Goal: Task Accomplishment & Management: Manage account settings

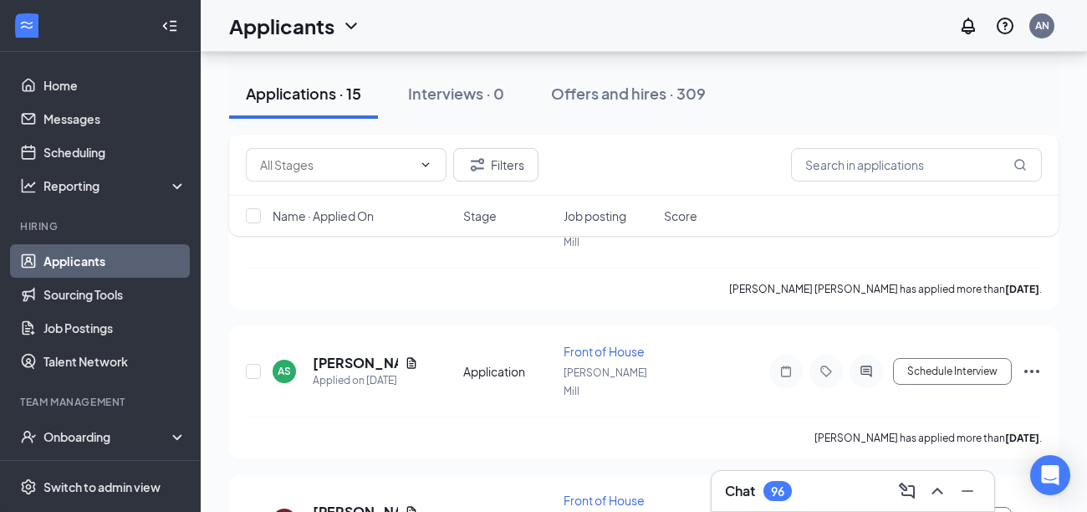
scroll to position [1703, 0]
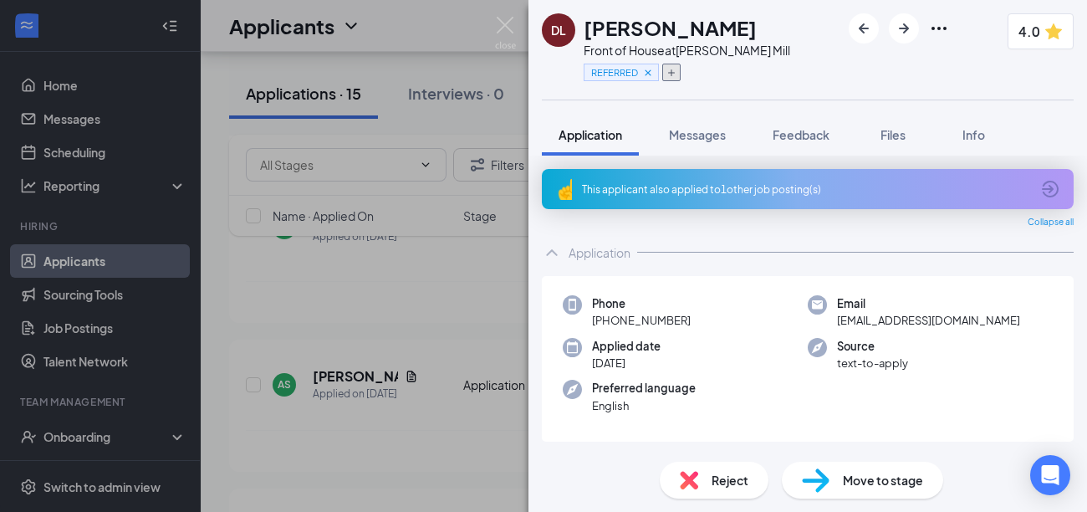
click at [663, 70] on button "button" at bounding box center [671, 73] width 18 height 18
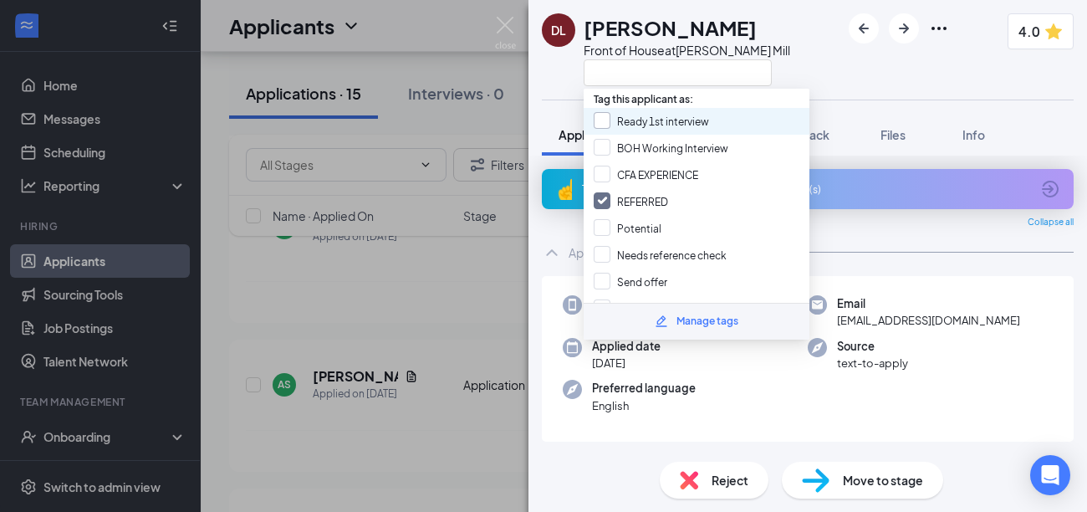
click at [648, 126] on input "Ready 1st interview" at bounding box center [650, 121] width 115 height 18
checkbox input "true"
click at [497, 25] on img at bounding box center [505, 33] width 21 height 33
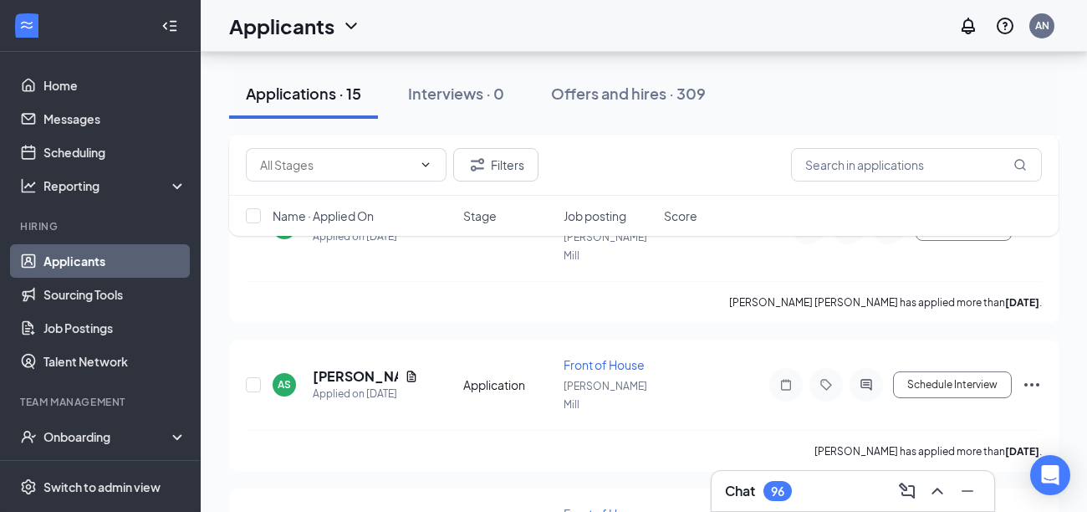
click at [941, 490] on icon "ChevronUp" at bounding box center [937, 491] width 20 height 20
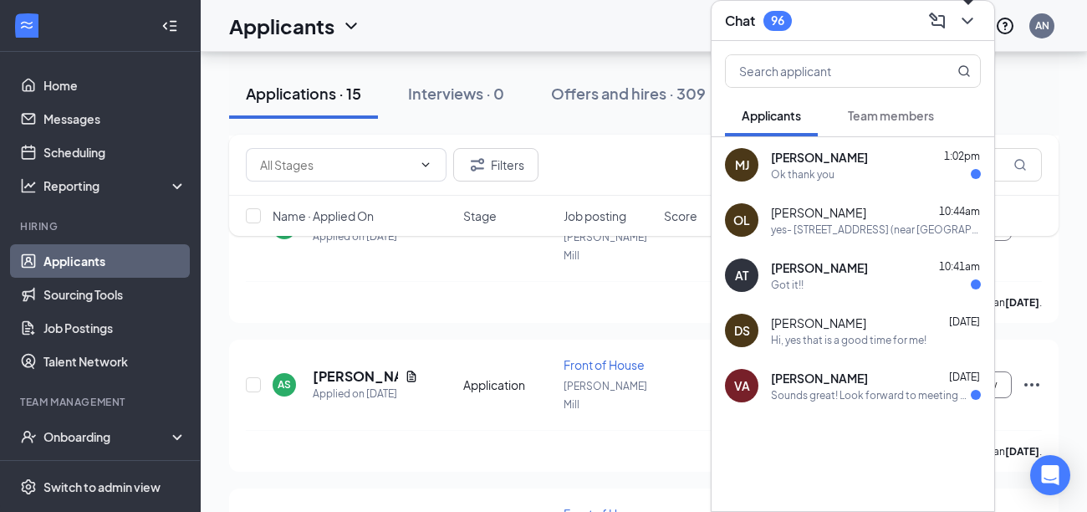
click at [895, 109] on span "Team members" at bounding box center [891, 115] width 86 height 15
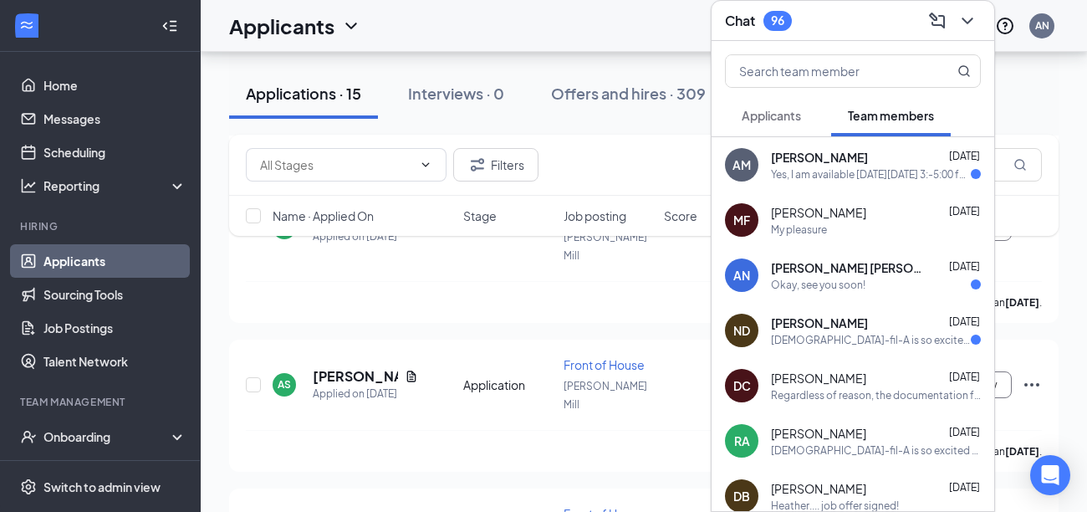
click at [797, 108] on span "Applicants" at bounding box center [770, 115] width 59 height 15
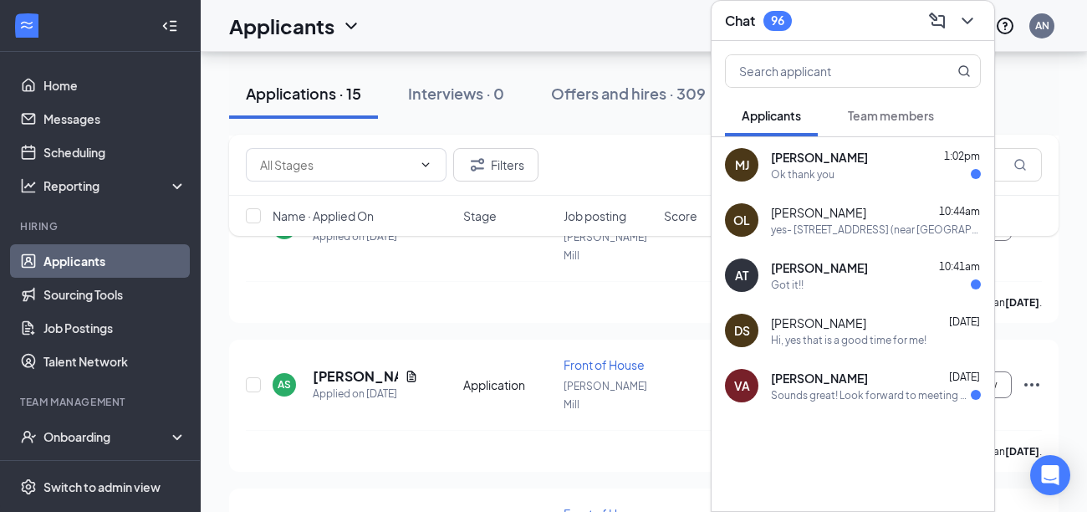
click at [812, 280] on div "Got it!!" at bounding box center [876, 285] width 210 height 14
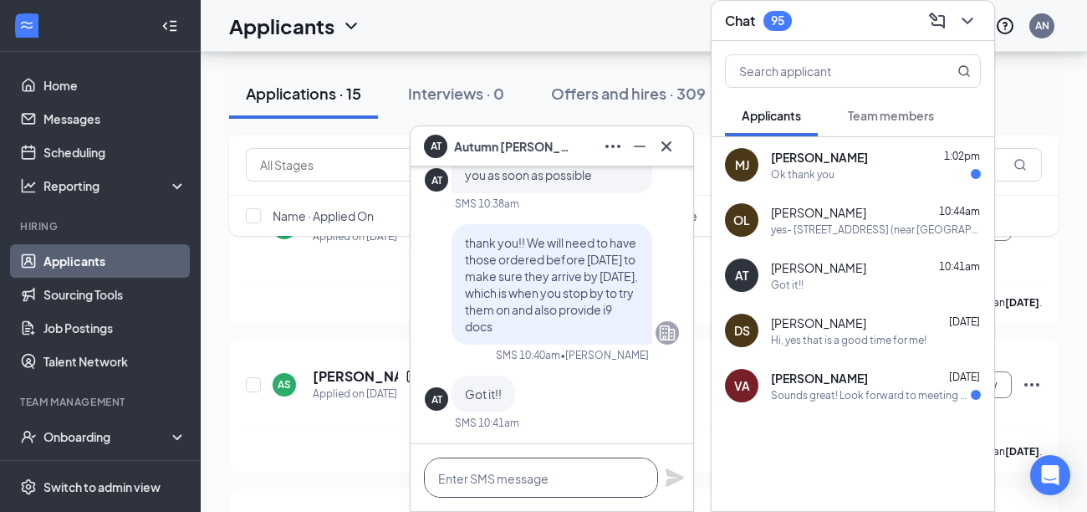
click at [575, 473] on textarea at bounding box center [541, 477] width 234 height 40
type textarea "Hi! Do you have"
click at [668, 145] on icon "Cross" at bounding box center [666, 146] width 20 height 20
